Goal: Information Seeking & Learning: Find specific page/section

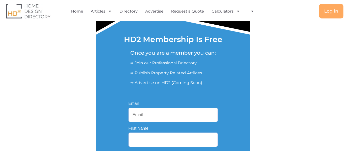
scroll to position [52, 0]
click at [142, 114] on input "Email" at bounding box center [173, 115] width 89 height 14
click at [143, 116] on input "Email" at bounding box center [173, 115] width 89 height 14
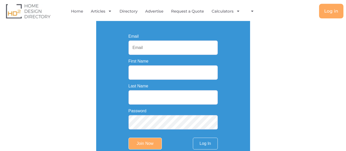
scroll to position [131, 0]
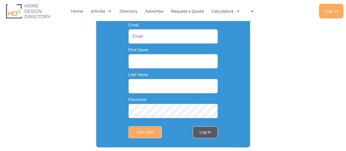
click at [205, 132] on link "Log In" at bounding box center [205, 132] width 25 height 12
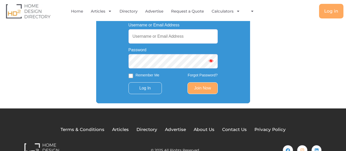
click at [144, 38] on input "Username or Email Address" at bounding box center [173, 36] width 89 height 14
paste input "[EMAIL_ADDRESS][DOMAIN_NAME]"
type input "[EMAIL_ADDRESS][DOMAIN_NAME]"
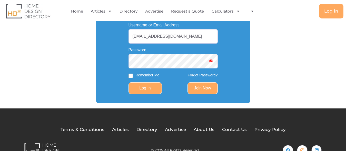
click at [148, 89] on input "Log In" at bounding box center [145, 88] width 33 height 12
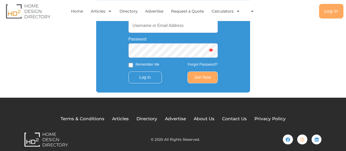
scroll to position [148, 0]
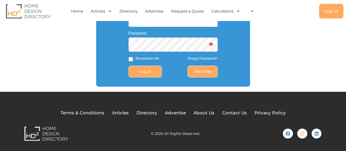
click at [143, 73] on input "Log In" at bounding box center [145, 72] width 33 height 12
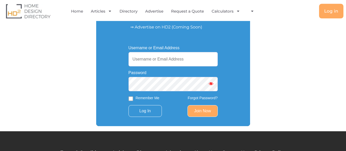
scroll to position [70, 0]
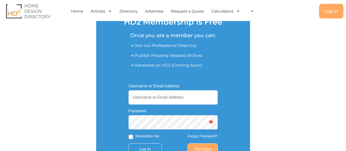
drag, startPoint x: 149, startPoint y: 98, endPoint x: 193, endPoint y: 103, distance: 44.4
click at [149, 99] on input "Username or Email Address" at bounding box center [173, 97] width 89 height 14
paste input "[EMAIL_ADDRESS][DOMAIN_NAME]"
type input "[EMAIL_ADDRESS][DOMAIN_NAME]"
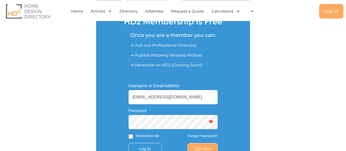
scroll to position [148, 0]
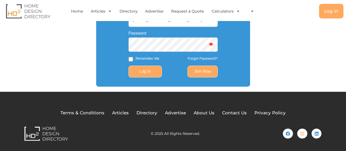
click at [144, 71] on input "Log In" at bounding box center [145, 72] width 33 height 12
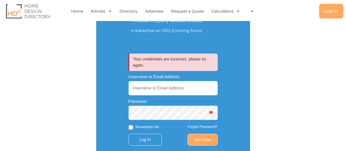
scroll to position [78, 0]
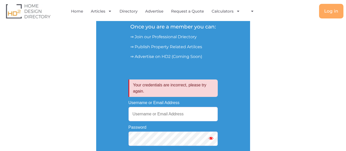
click at [156, 84] on p "Your credentials are incorrect, please try again." at bounding box center [173, 88] width 89 height 17
click at [153, 85] on p "Your credentials are incorrect, please try again." at bounding box center [173, 88] width 89 height 17
click at [190, 85] on p "Your credentials are incorrect, please try again." at bounding box center [173, 88] width 89 height 17
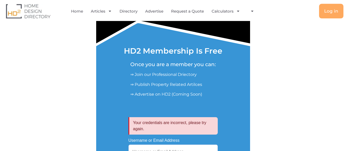
scroll to position [0, 0]
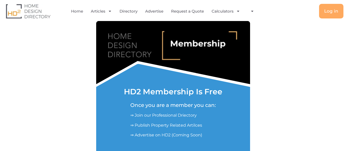
click at [142, 93] on h1 "HD2 Membership Is Free" at bounding box center [173, 92] width 98 height 8
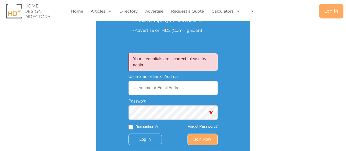
click at [148, 64] on p "Your credentials are incorrect, please try again." at bounding box center [173, 61] width 89 height 17
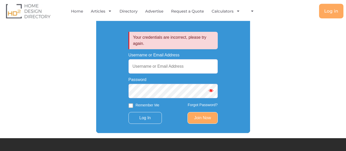
scroll to position [157, 0]
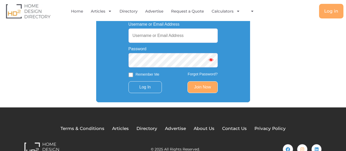
click at [195, 74] on link "Forgot Password?" at bounding box center [203, 74] width 30 height 4
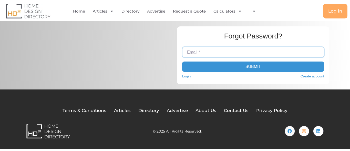
click at [199, 53] on input "Email *" at bounding box center [253, 52] width 142 height 10
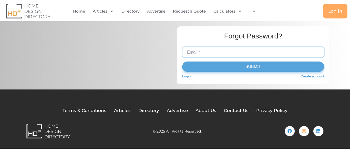
paste input "[EMAIL_ADDRESS][DOMAIN_NAME]"
type input "[EMAIL_ADDRESS][DOMAIN_NAME]"
click at [251, 66] on button "Submit" at bounding box center [253, 67] width 142 height 10
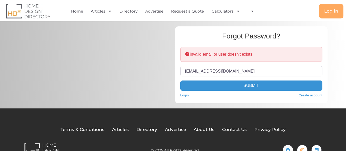
click at [112, 76] on div at bounding box center [95, 65] width 146 height 82
click at [130, 9] on link "Directory" at bounding box center [129, 11] width 18 height 12
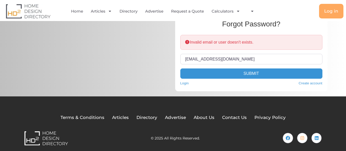
scroll to position [17, 0]
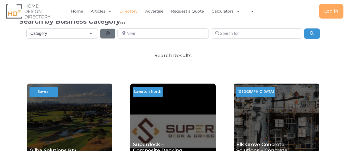
scroll to position [105, 0]
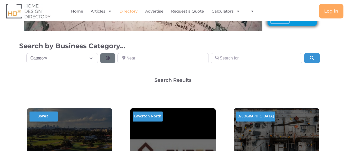
drag, startPoint x: 52, startPoint y: 56, endPoint x: 171, endPoint y: 66, distance: 119.4
click at [174, 69] on div "Category Category Category Accounting Antenna Installation & Services Architect…" at bounding box center [173, 65] width 308 height 25
click at [227, 58] on input "Search for" at bounding box center [256, 58] width 91 height 10
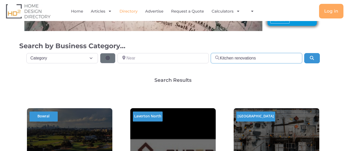
type input "Kitchen renovations"
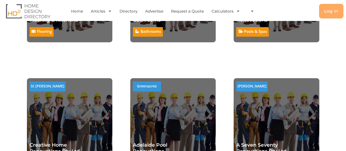
scroll to position [1884, 0]
